Goal: Information Seeking & Learning: Learn about a topic

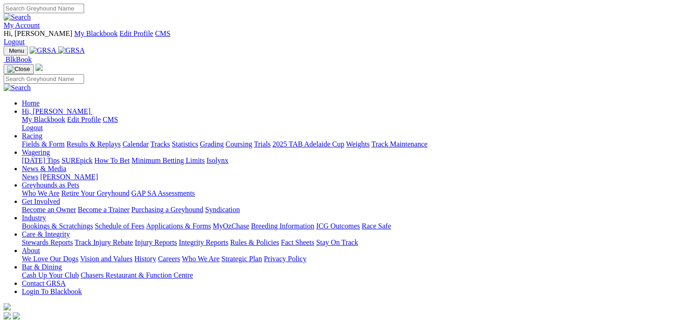
click at [48, 140] on link "Fields & Form" at bounding box center [43, 144] width 43 height 8
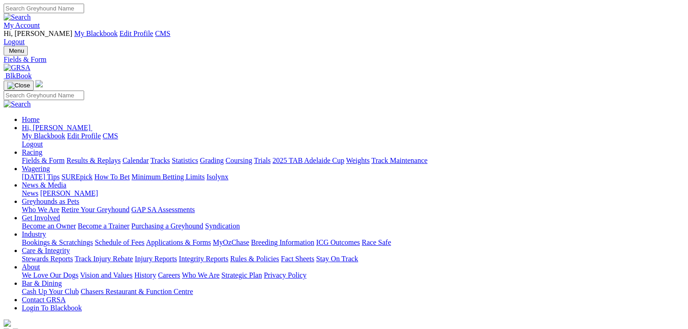
click at [344, 156] on link "2025 TAB Adelaide Cup" at bounding box center [308, 160] width 72 height 8
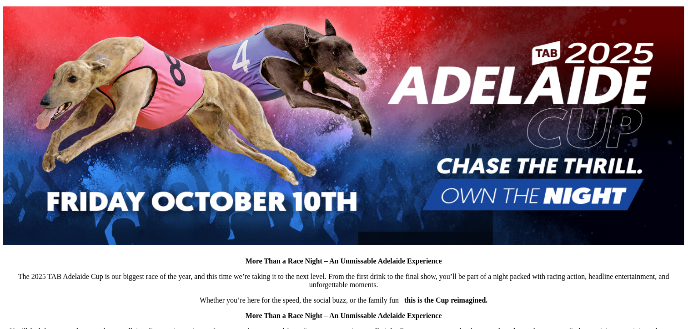
scroll to position [368, 0]
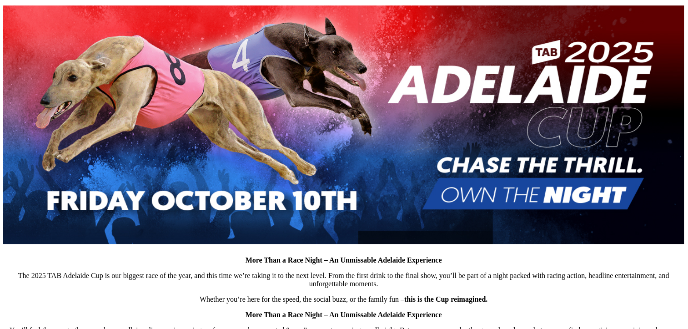
click at [320, 271] on p "The 2025 TAB Adelaide Cup is our biggest race of the year, and this time we’re …" at bounding box center [343, 279] width 680 height 16
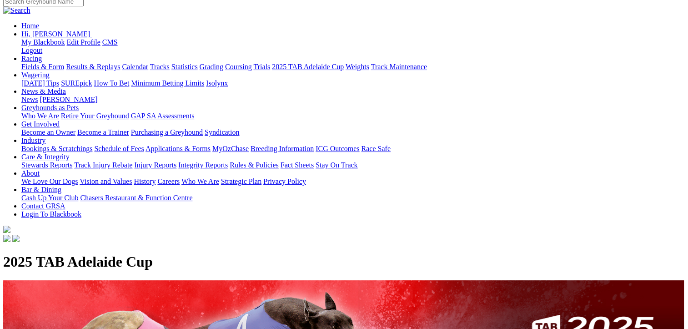
scroll to position [0, 0]
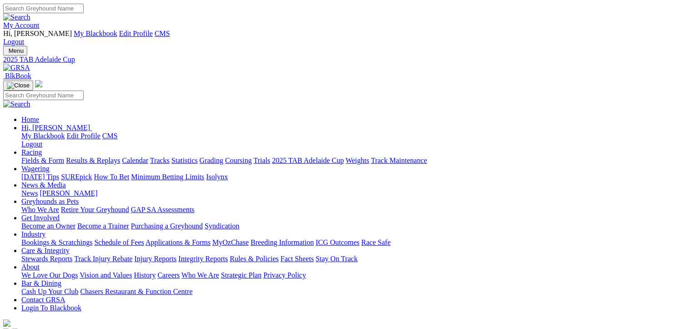
click at [45, 156] on link "Fields & Form" at bounding box center [42, 160] width 43 height 8
